Goal: Find specific page/section: Find specific page/section

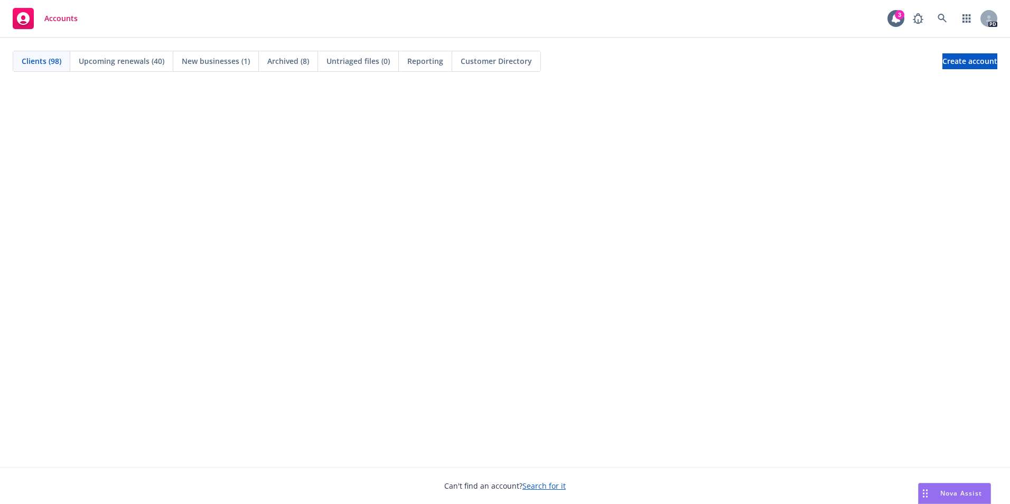
click at [63, 16] on span "Accounts" at bounding box center [60, 18] width 33 height 8
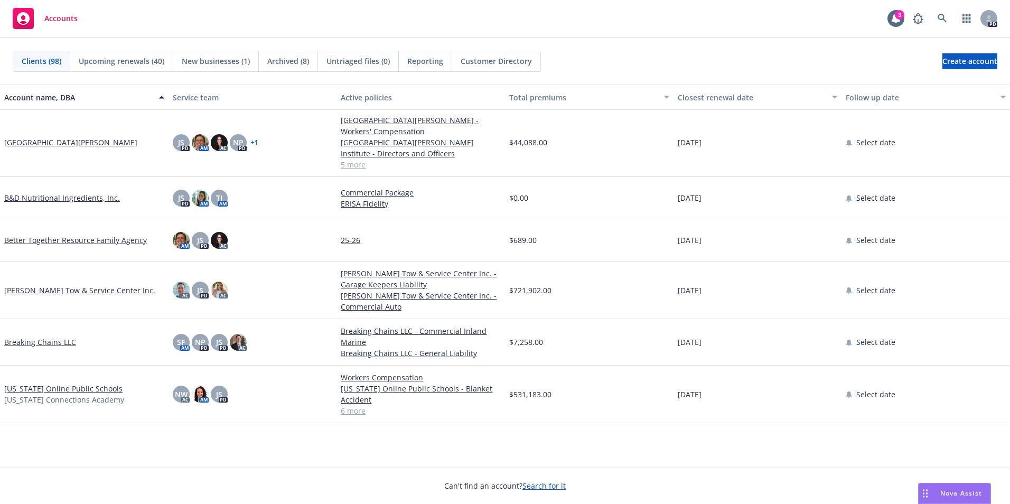
scroll to position [106, 0]
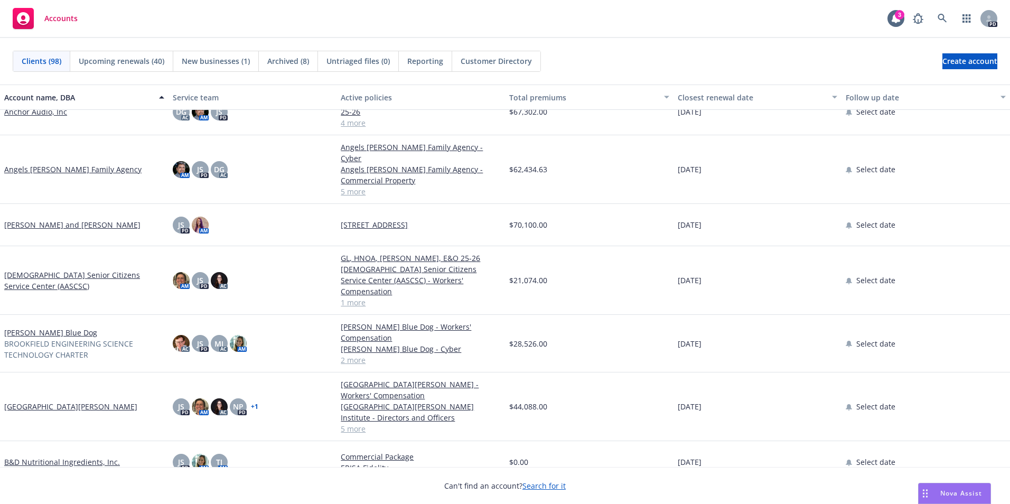
click at [44, 327] on link "[PERSON_NAME] Blue Dog" at bounding box center [50, 332] width 93 height 11
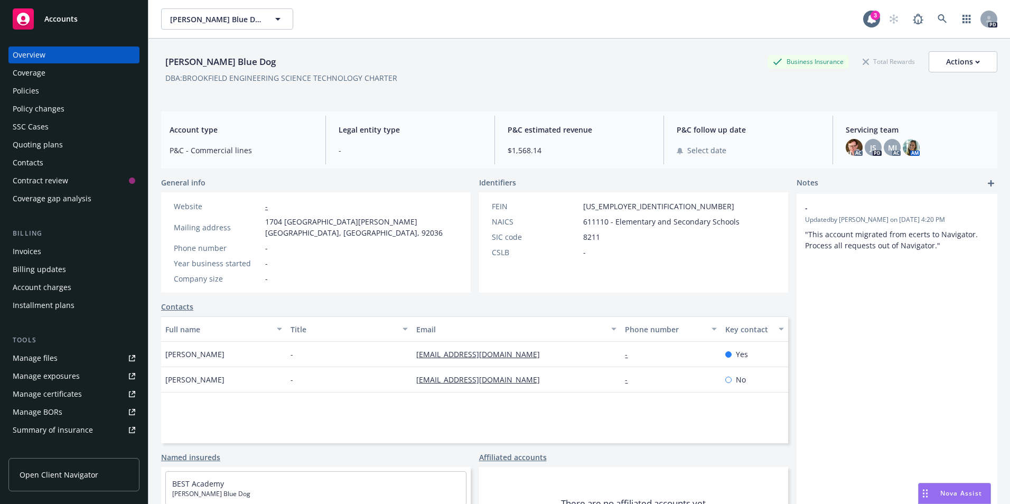
click at [51, 92] on div "Policies" at bounding box center [74, 90] width 123 height 17
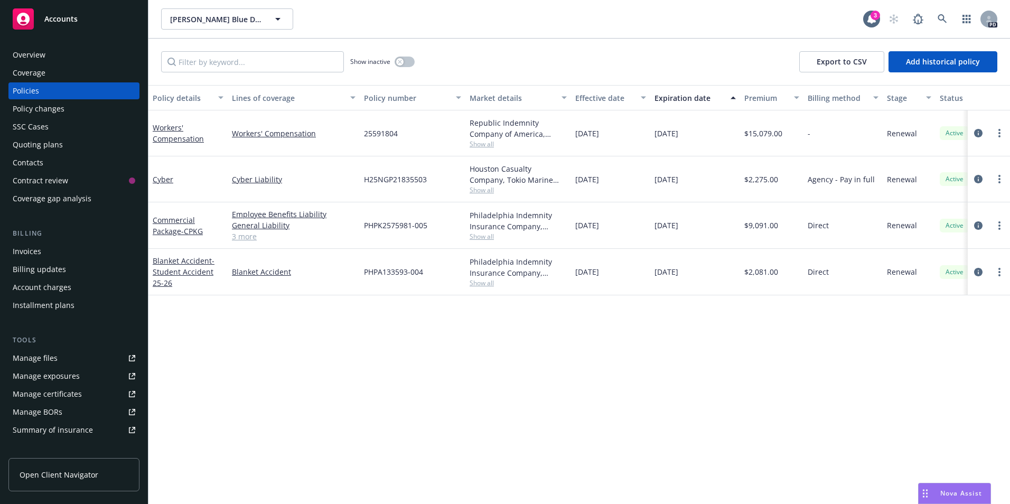
click at [39, 59] on div "Overview" at bounding box center [29, 54] width 33 height 17
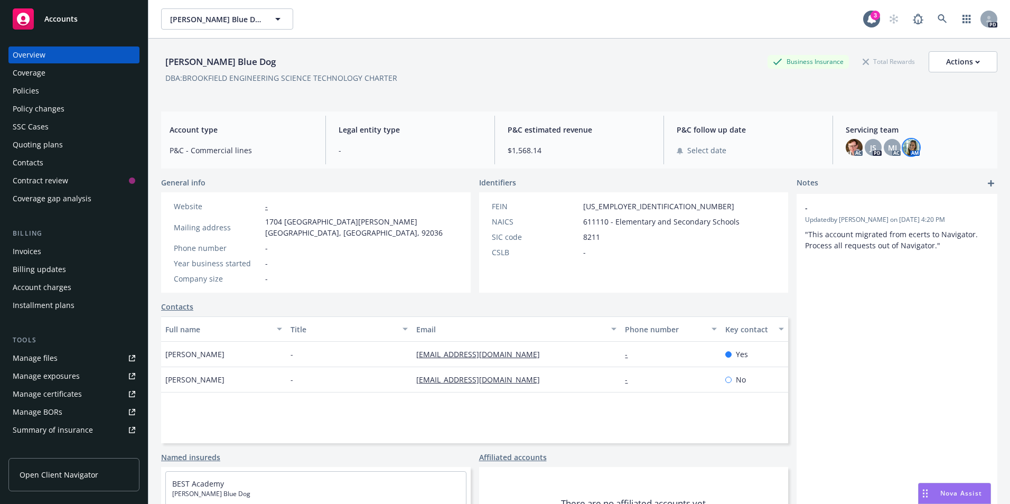
click at [908, 146] on img at bounding box center [910, 147] width 17 height 17
click at [846, 147] on img at bounding box center [853, 147] width 17 height 17
click at [888, 148] on span "MJ" at bounding box center [892, 147] width 9 height 11
click at [902, 148] on img at bounding box center [910, 147] width 17 height 17
click at [79, 22] on div "Accounts" at bounding box center [74, 18] width 123 height 21
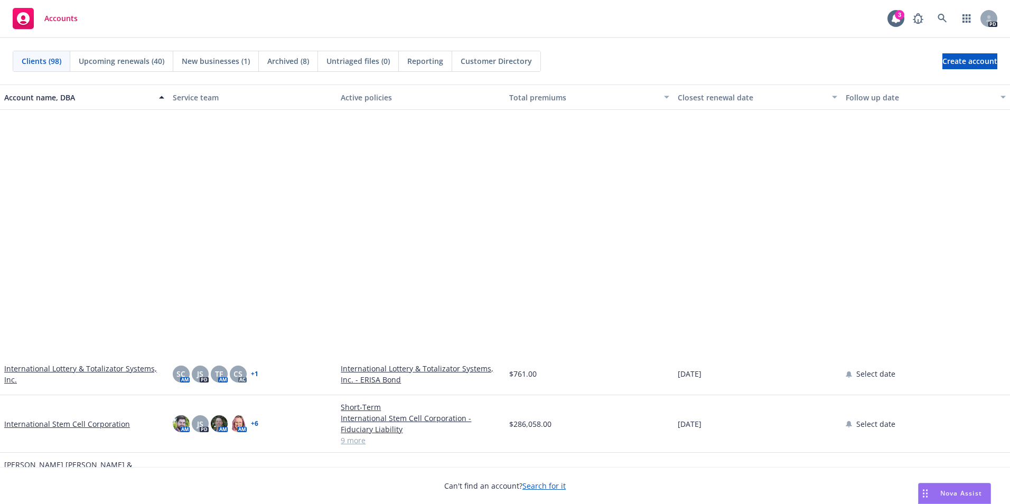
scroll to position [1426, 0]
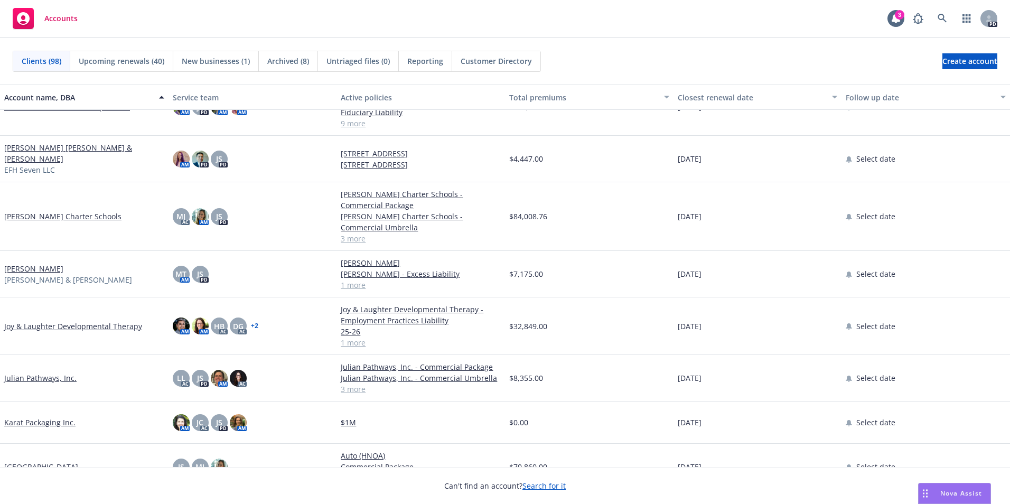
click at [60, 211] on link "[PERSON_NAME] Charter Schools" at bounding box center [62, 216] width 117 height 11
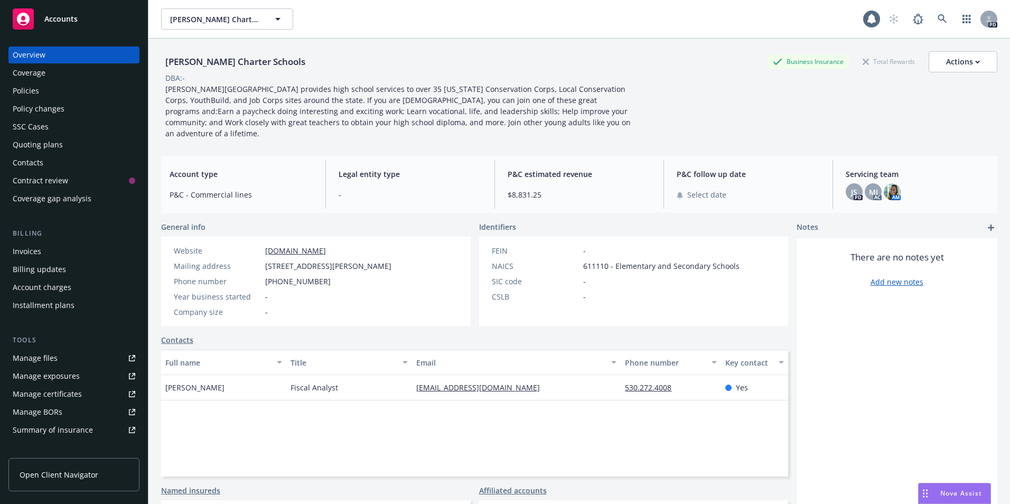
click at [31, 92] on div "Policies" at bounding box center [26, 90] width 26 height 17
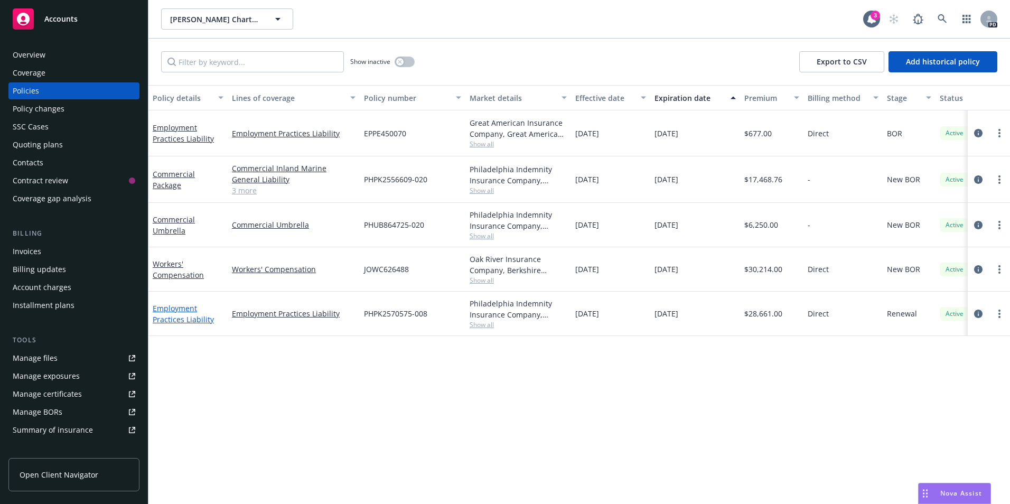
click at [186, 307] on link "Employment Practices Liability" at bounding box center [183, 313] width 61 height 21
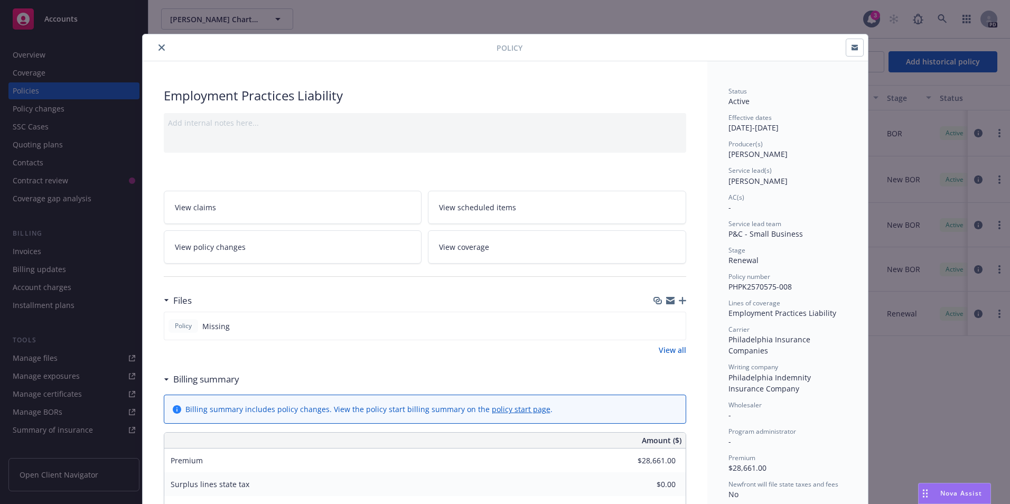
click at [158, 44] on button "close" at bounding box center [161, 47] width 13 height 13
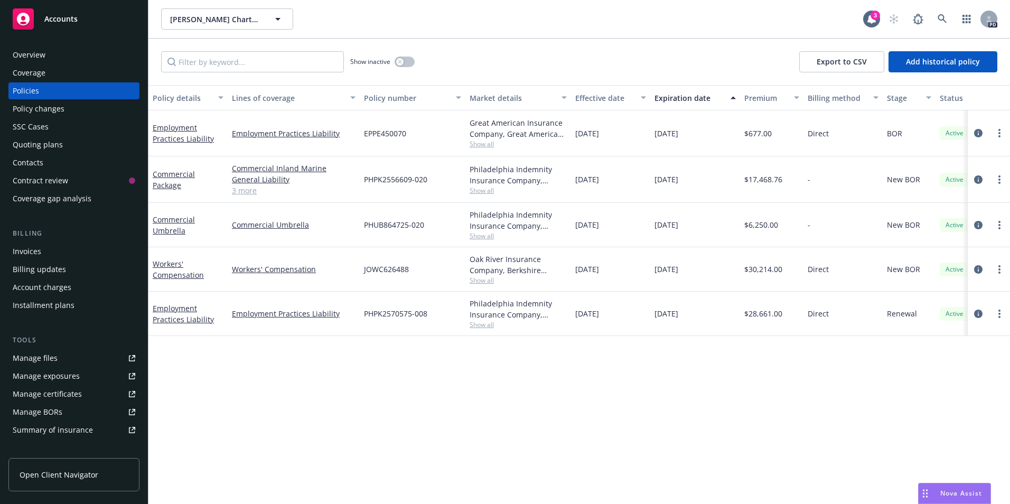
click at [62, 18] on span "Accounts" at bounding box center [60, 19] width 33 height 8
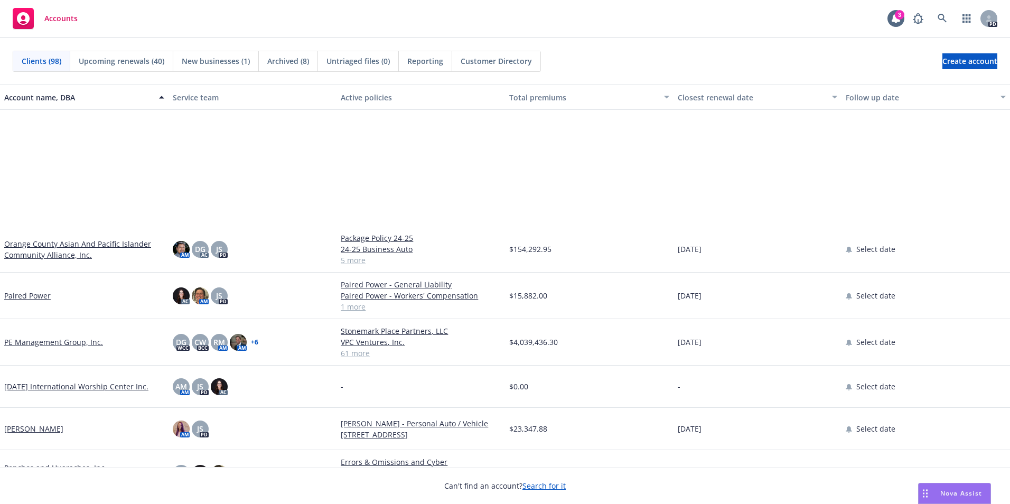
scroll to position [2852, 0]
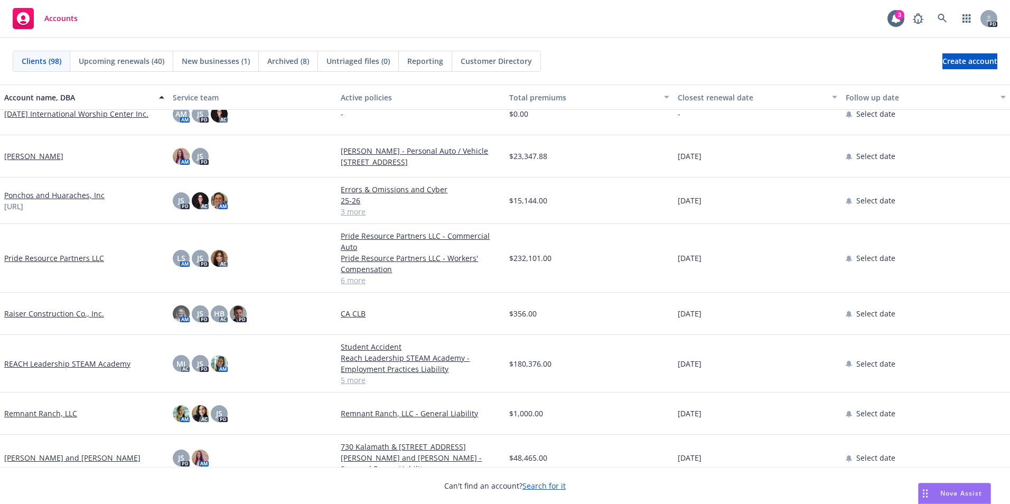
click at [55, 362] on link "REACH Leadership STEAM Academy" at bounding box center [67, 363] width 126 height 11
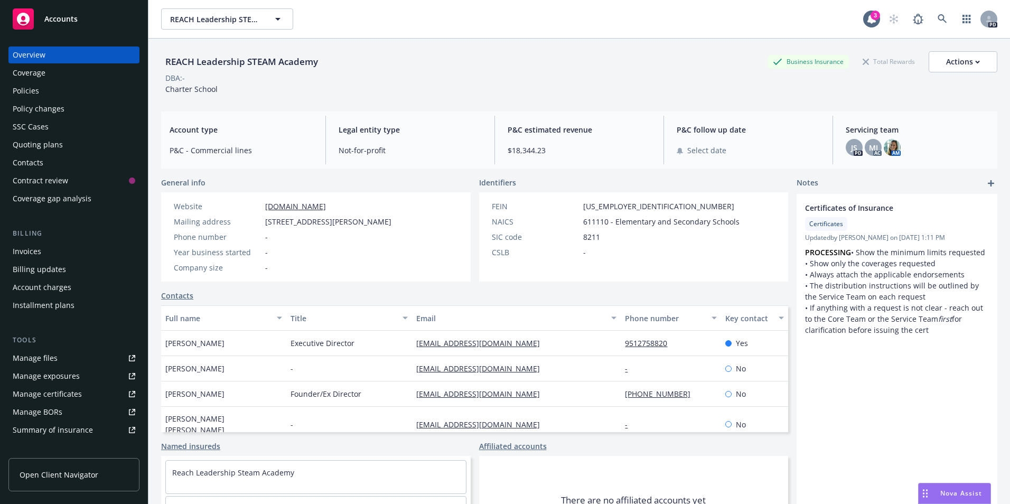
click at [30, 89] on div "Policies" at bounding box center [26, 90] width 26 height 17
